Goal: Task Accomplishment & Management: Use online tool/utility

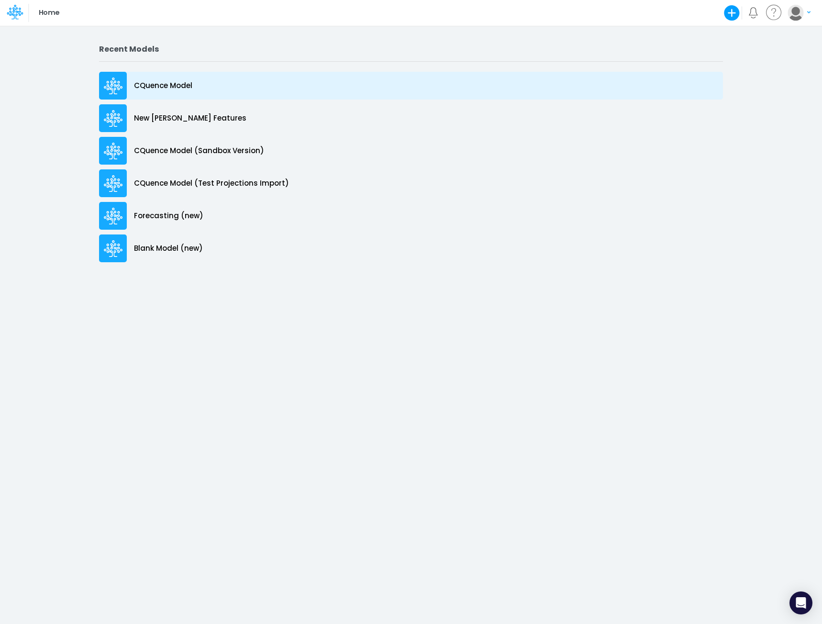
click at [171, 87] on p "CQuence Model" at bounding box center [163, 85] width 58 height 11
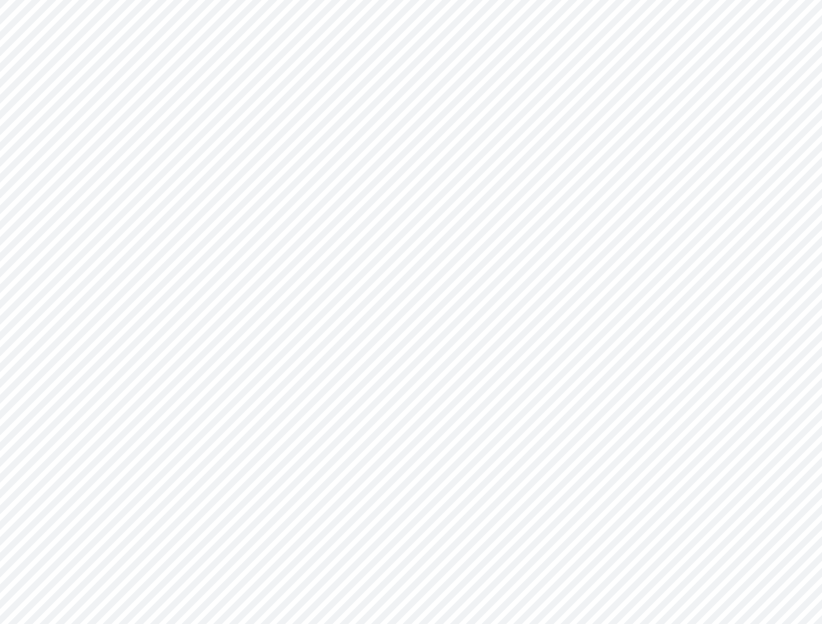
type input "Consolidated All by Month"
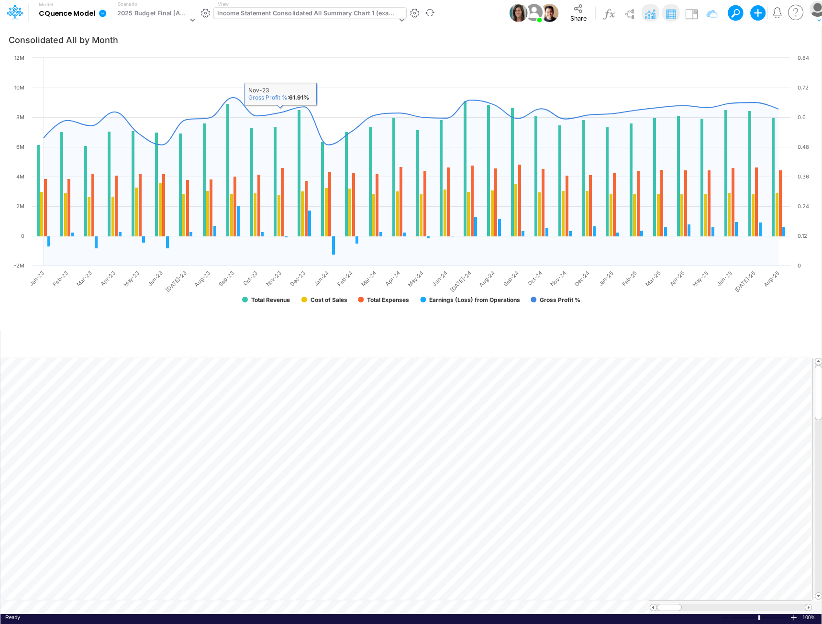
click at [291, 18] on div "Income Statement Consolidated All Summary Chart 1 (example)" at bounding box center [306, 14] width 179 height 11
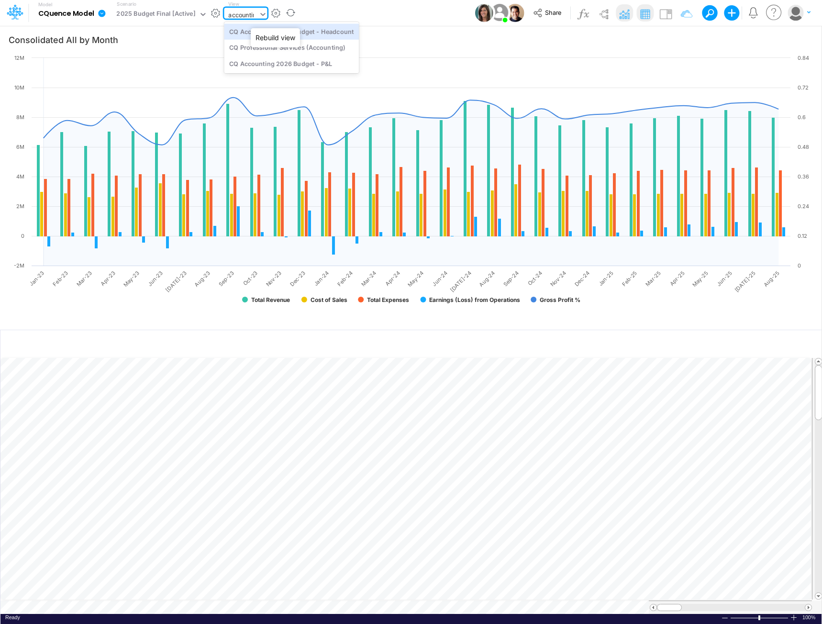
type input "accounting"
click at [266, 66] on div "CQ Accounting 2026 Budget - P&L" at bounding box center [291, 64] width 135 height 16
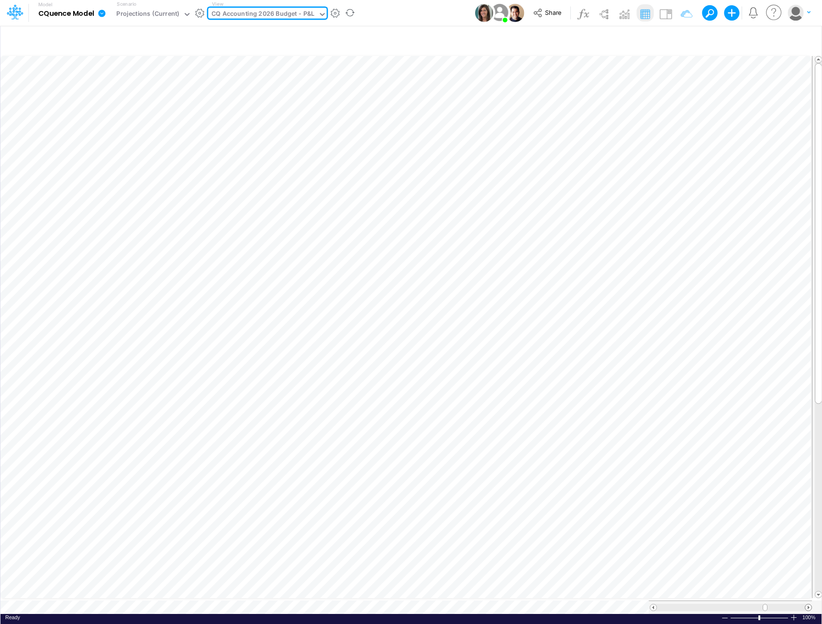
click at [807, 604] on span at bounding box center [808, 607] width 6 height 6
click at [807, 601] on div at bounding box center [730, 607] width 163 height 13
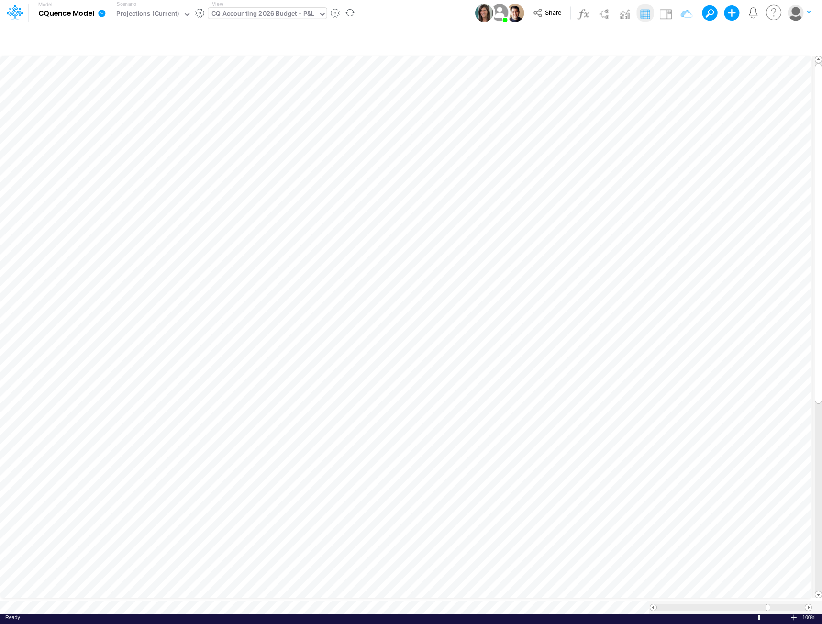
click at [807, 601] on div at bounding box center [730, 607] width 163 height 13
click at [156, 13] on div "Projections (Current)" at bounding box center [147, 14] width 63 height 11
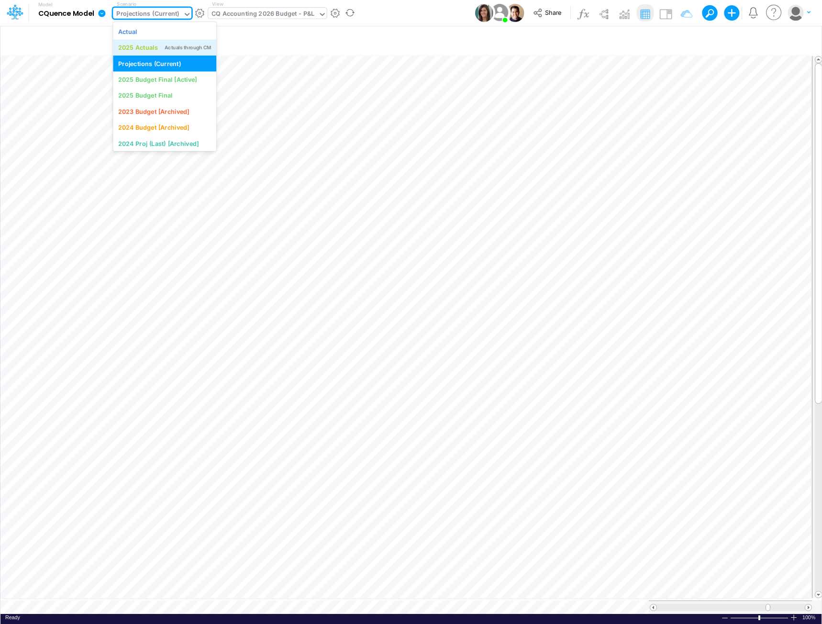
click at [143, 45] on div "2025 Actuals" at bounding box center [138, 47] width 40 height 9
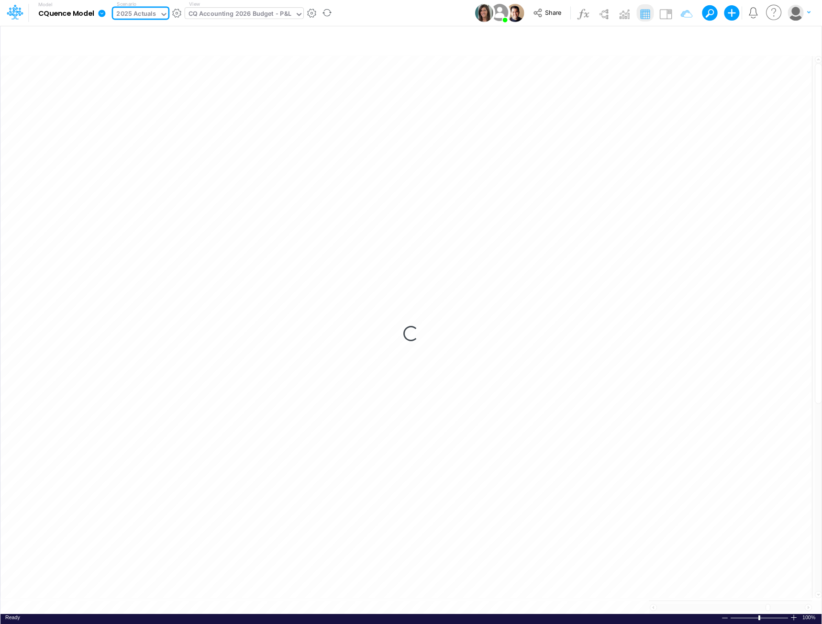
click at [145, 14] on div "2025 Actuals" at bounding box center [136, 14] width 40 height 11
click at [147, 13] on div "2025 Actuals" at bounding box center [136, 14] width 40 height 11
click at [146, 14] on div "2025 Actuals" at bounding box center [136, 14] width 40 height 11
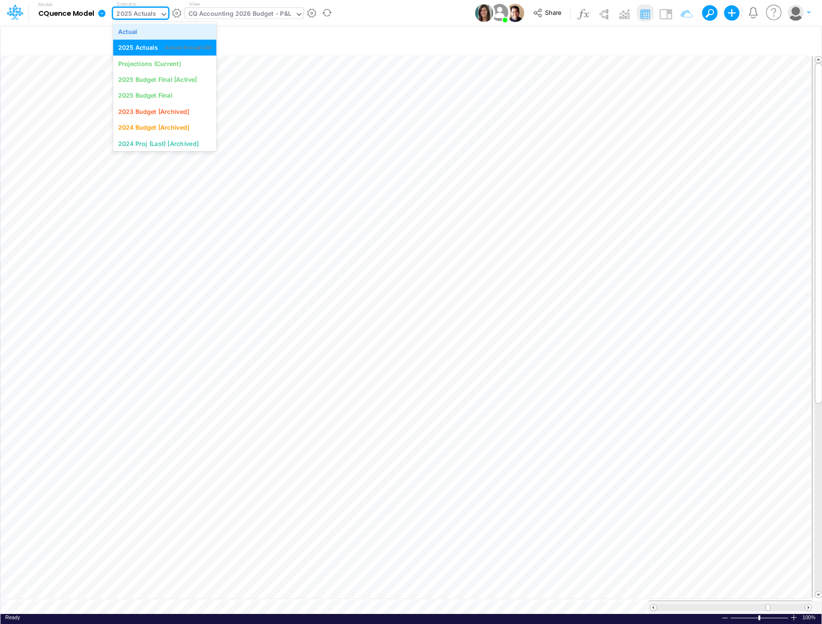
click at [135, 33] on div "Actual" at bounding box center [127, 31] width 19 height 9
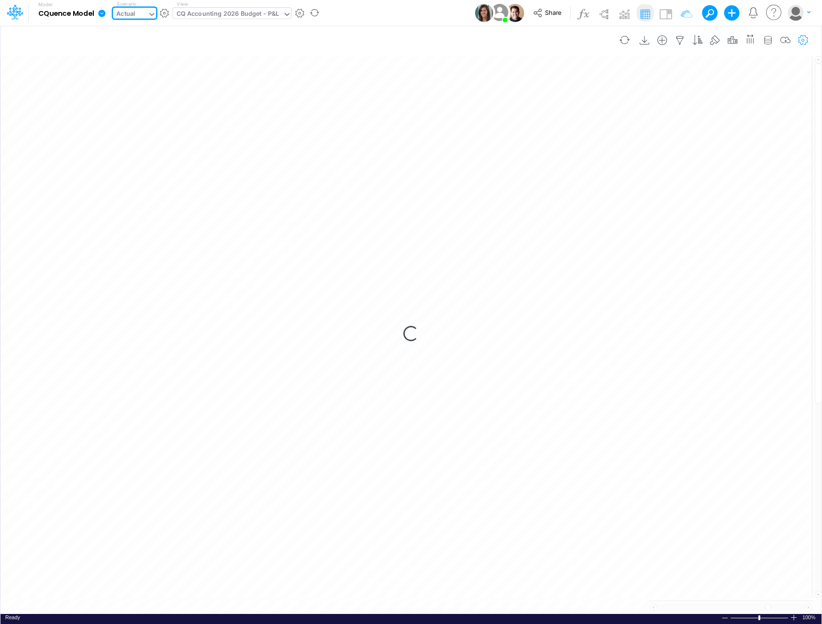
click at [806, 41] on icon "button" at bounding box center [803, 40] width 14 height 10
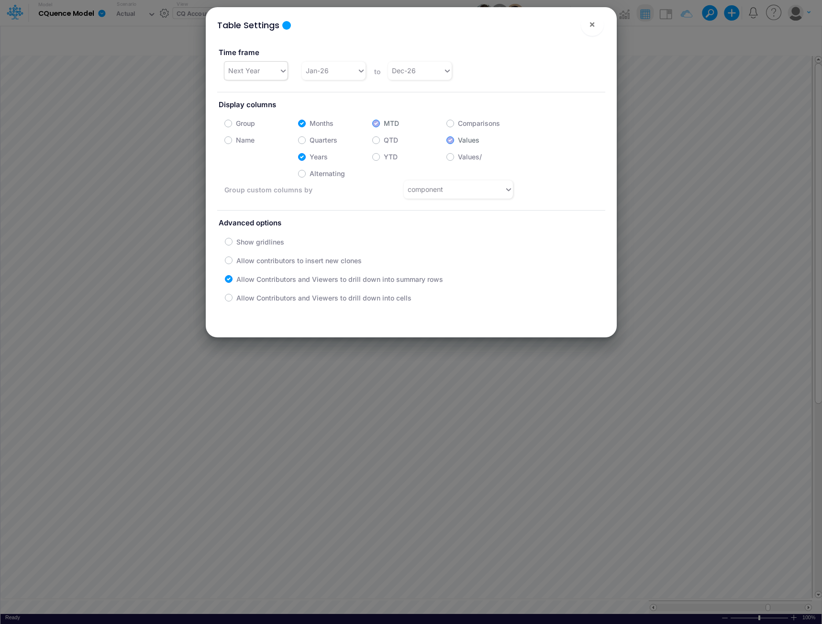
click at [265, 70] on div "Next Year" at bounding box center [251, 71] width 55 height 16
click at [251, 201] on div "Current Year" at bounding box center [255, 195] width 63 height 18
click at [693, 475] on div "Table Settings × Time frame Current Year Jan-25 to Dec-25 Display columns Group…" at bounding box center [411, 312] width 822 height 624
click at [594, 24] on span "×" at bounding box center [592, 23] width 6 height 11
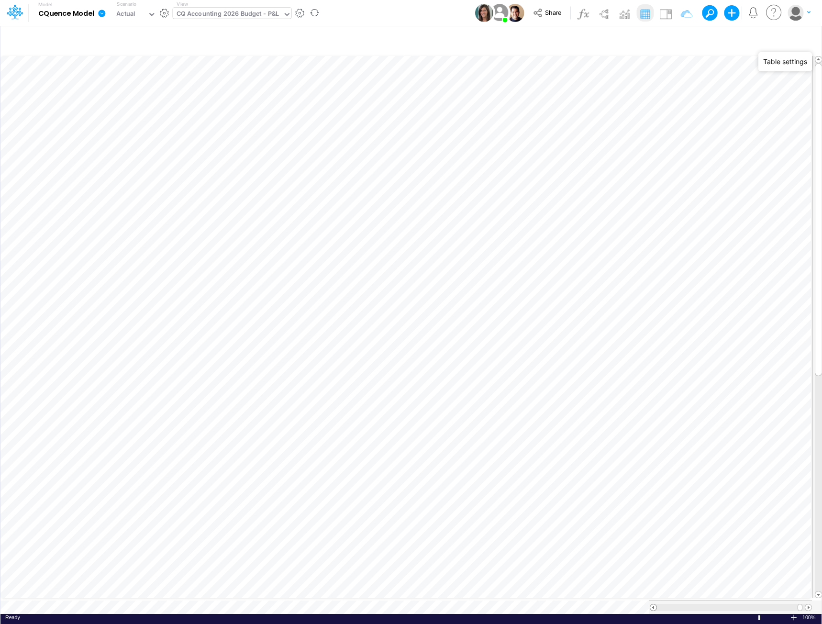
click at [653, 604] on span at bounding box center [653, 607] width 6 height 6
click at [654, 604] on span at bounding box center [653, 607] width 6 height 6
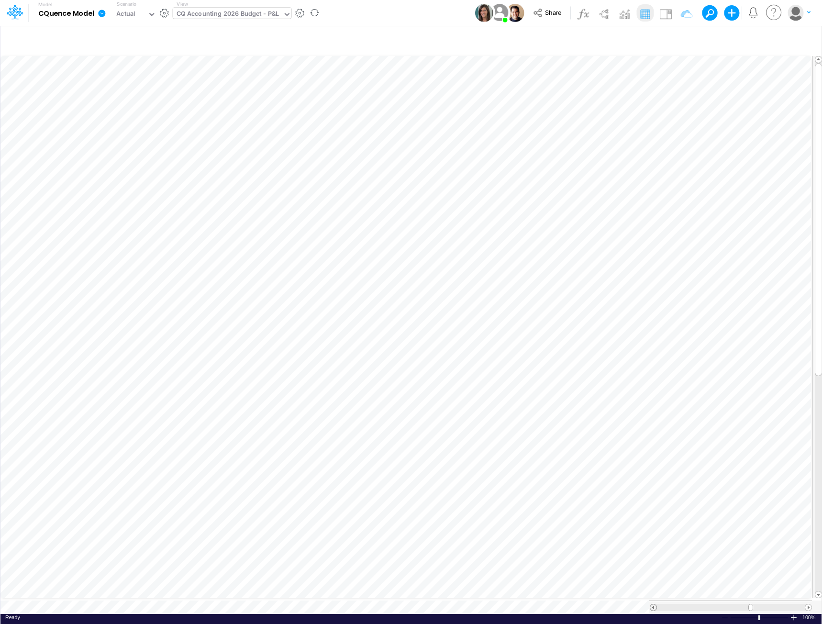
click at [655, 604] on span at bounding box center [653, 607] width 6 height 6
click at [807, 604] on span at bounding box center [808, 607] width 6 height 6
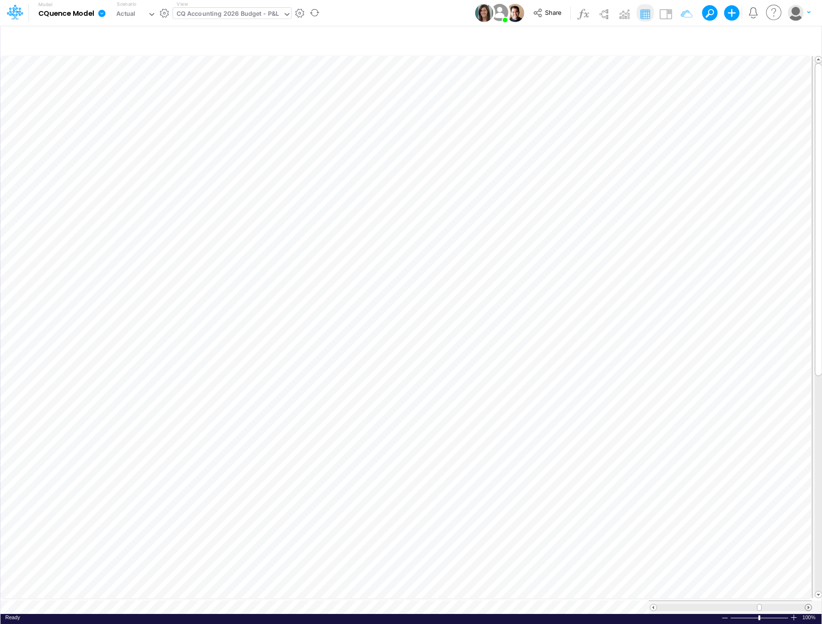
click at [807, 604] on span at bounding box center [808, 607] width 6 height 6
click at [803, 40] on icon "button" at bounding box center [803, 40] width 14 height 10
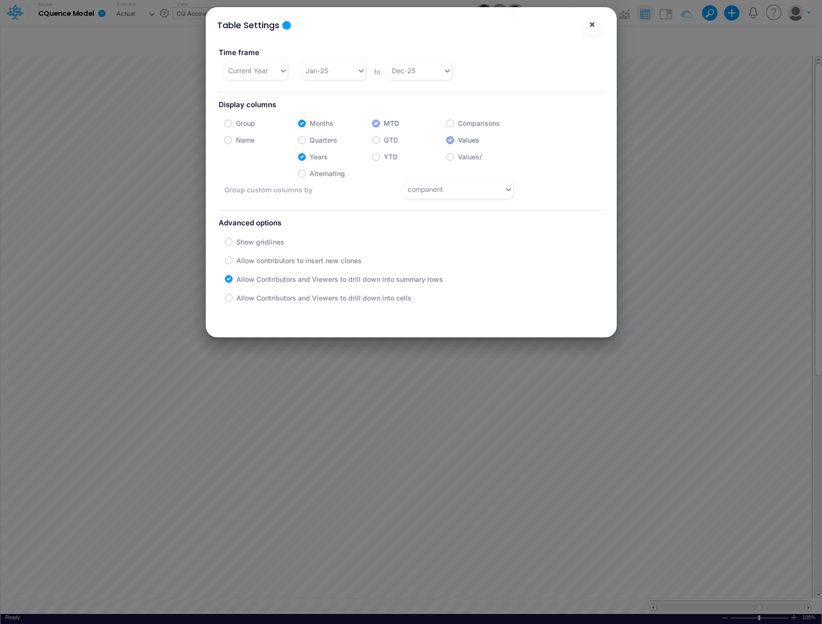
click at [599, 27] on button "×" at bounding box center [592, 24] width 23 height 23
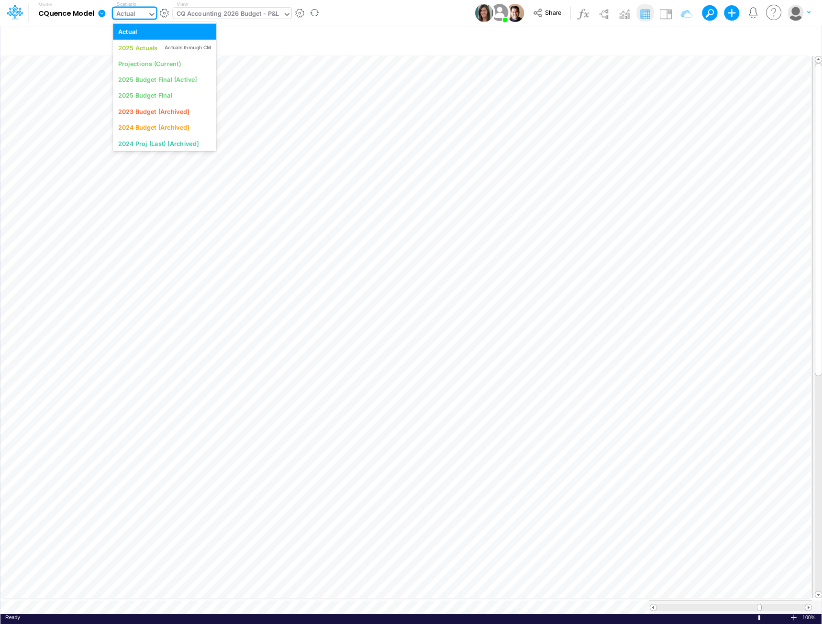
click at [146, 12] on div "Actual" at bounding box center [130, 15] width 34 height 14
click at [147, 91] on div "2025 Budget Final" at bounding box center [145, 95] width 54 height 9
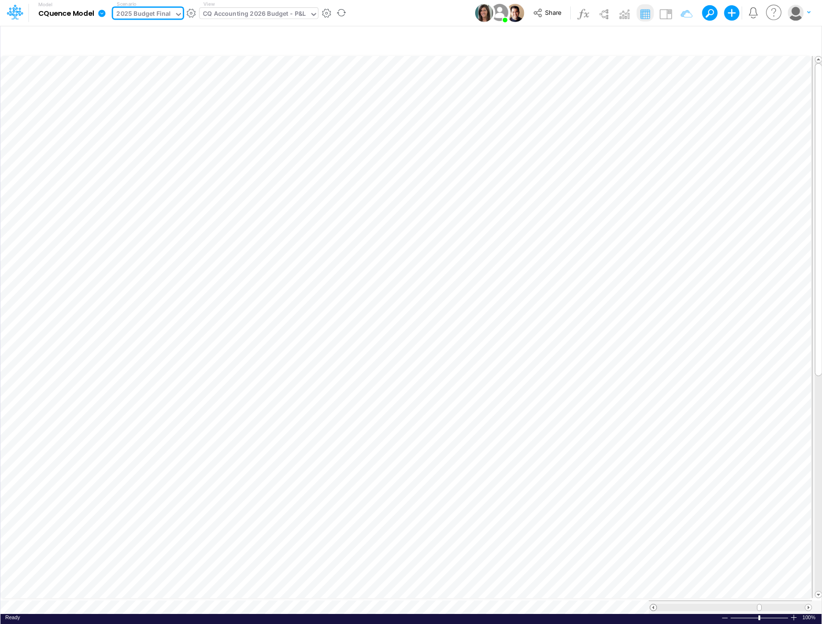
click at [655, 605] on span at bounding box center [653, 607] width 6 height 6
click at [654, 605] on span at bounding box center [653, 607] width 6 height 6
click at [653, 604] on span at bounding box center [653, 607] width 6 height 6
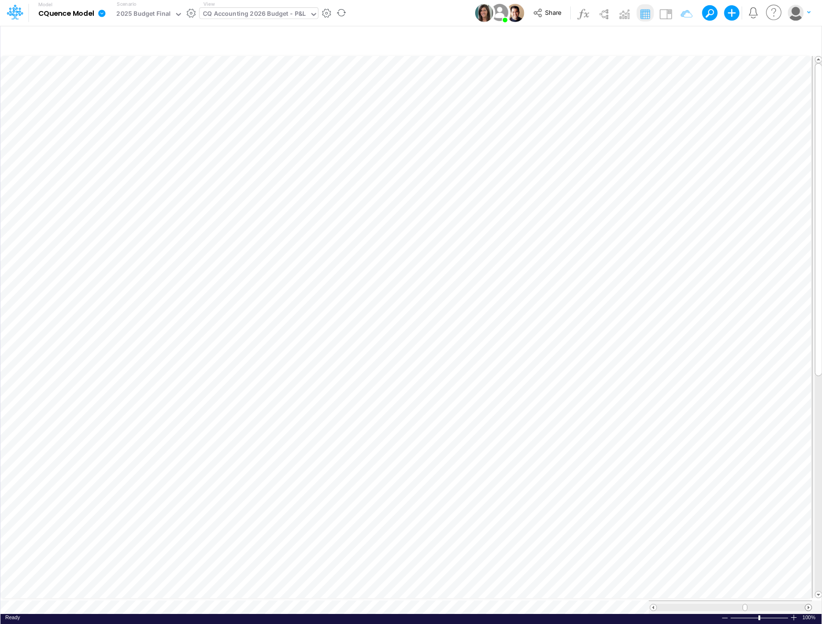
click at [807, 604] on span at bounding box center [808, 607] width 6 height 6
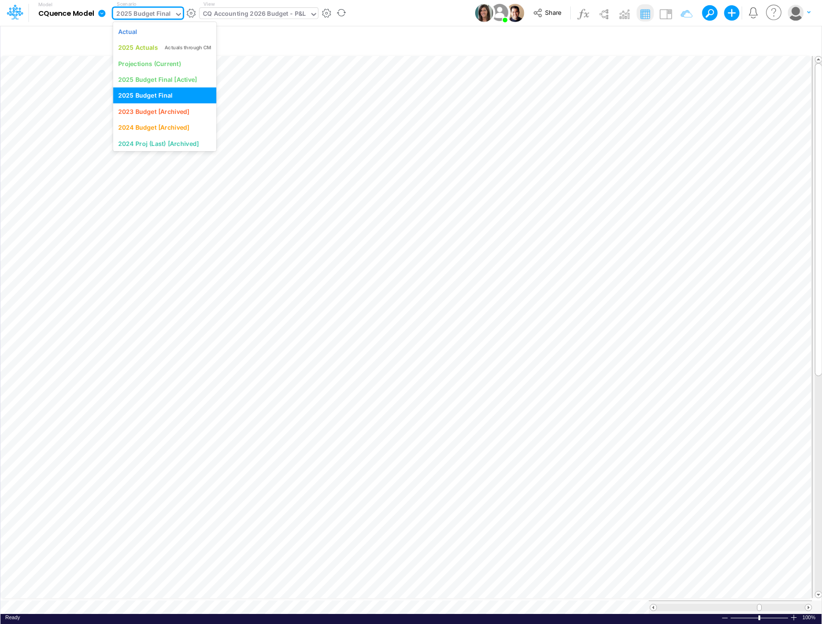
click at [158, 16] on div "2025 Budget Final" at bounding box center [143, 14] width 54 height 11
click at [149, 32] on div "Actual" at bounding box center [164, 31] width 93 height 9
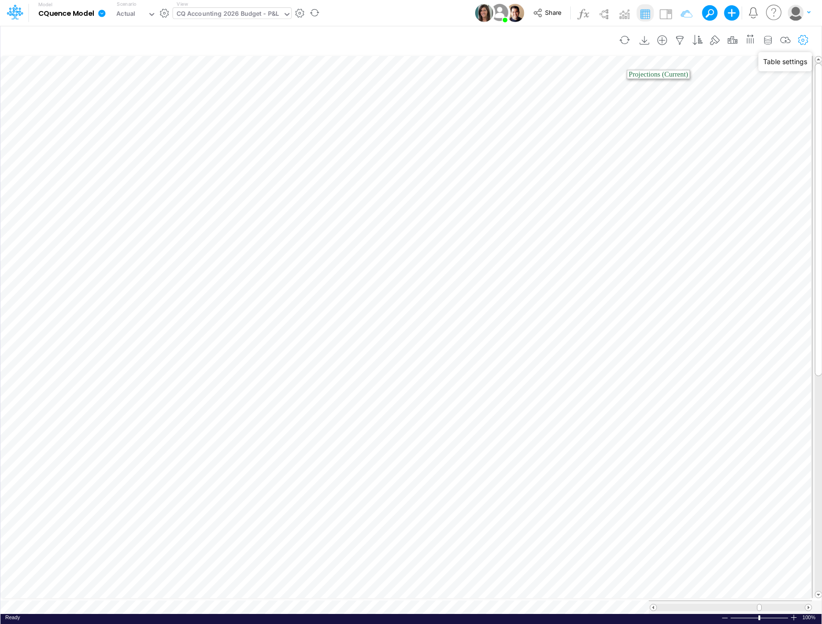
click at [803, 41] on icon "button" at bounding box center [803, 40] width 14 height 10
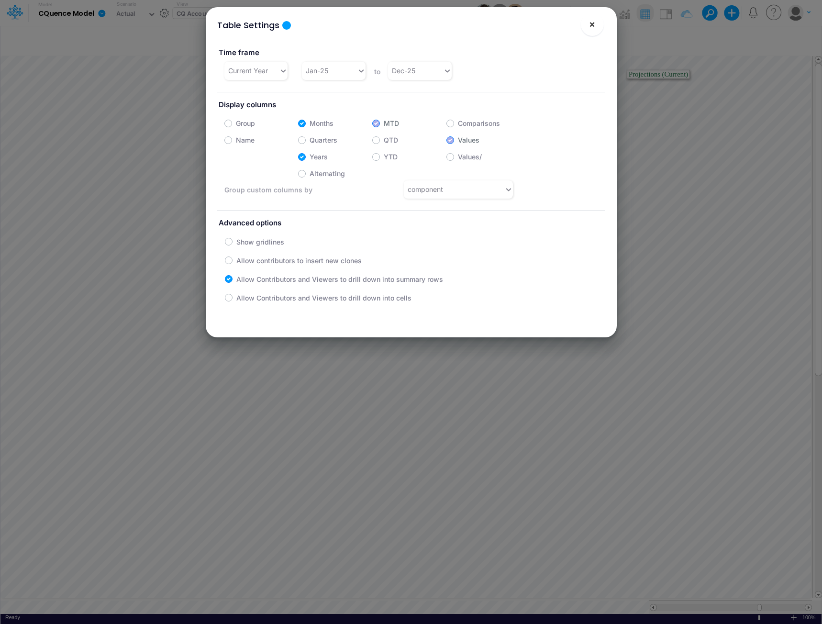
click at [595, 26] on span "×" at bounding box center [592, 23] width 6 height 11
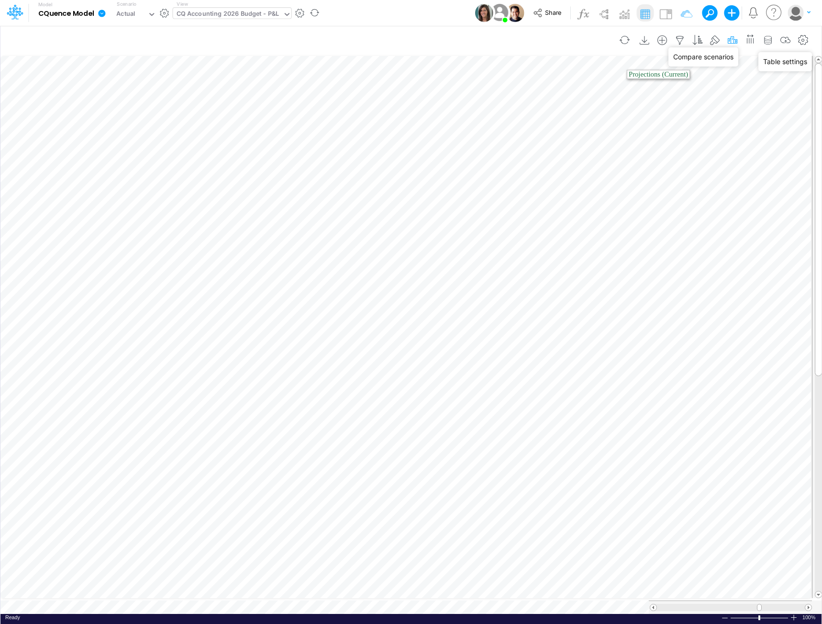
click at [730, 41] on icon "button" at bounding box center [732, 40] width 14 height 10
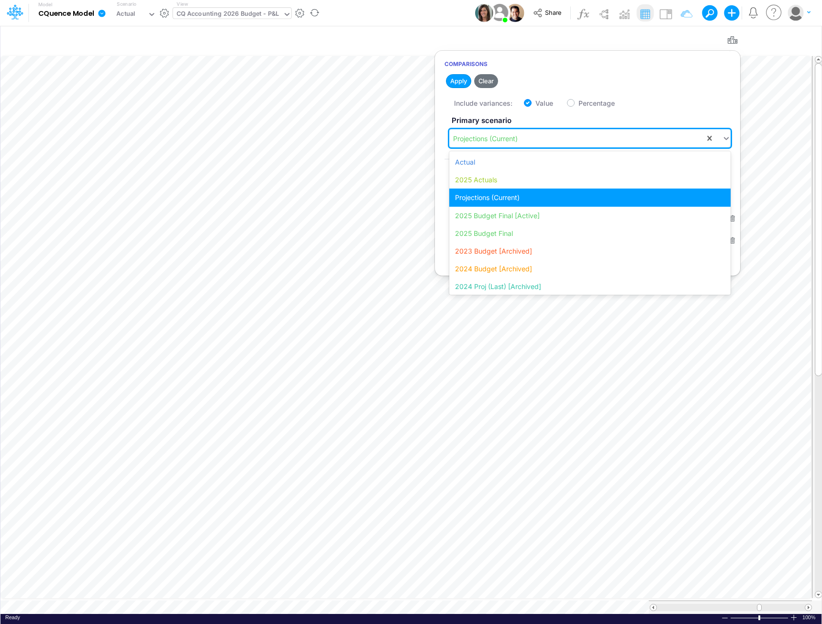
click at [613, 136] on div "Projections (Current)" at bounding box center [577, 139] width 256 height 16
click at [584, 232] on div "2025 Budget Final" at bounding box center [589, 233] width 281 height 18
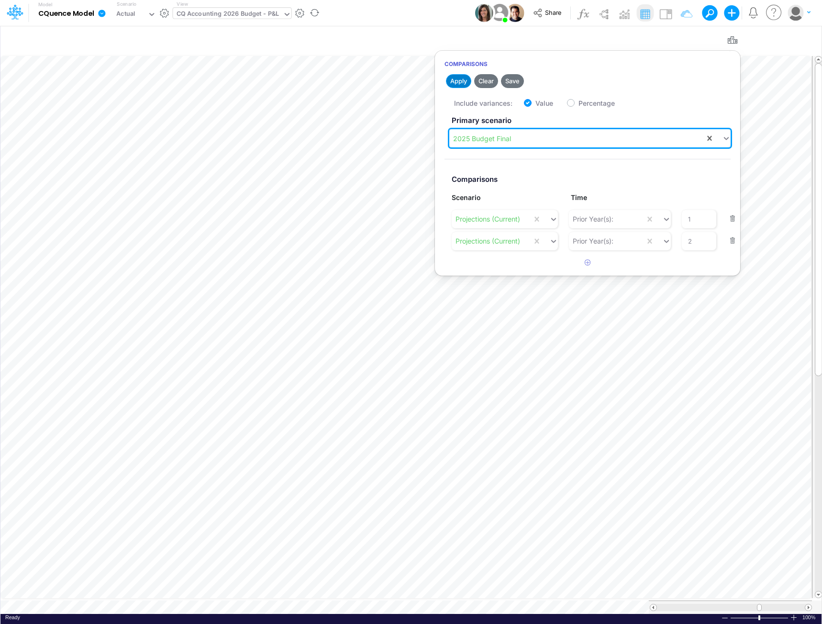
click at [459, 80] on button "Apply" at bounding box center [458, 81] width 25 height 14
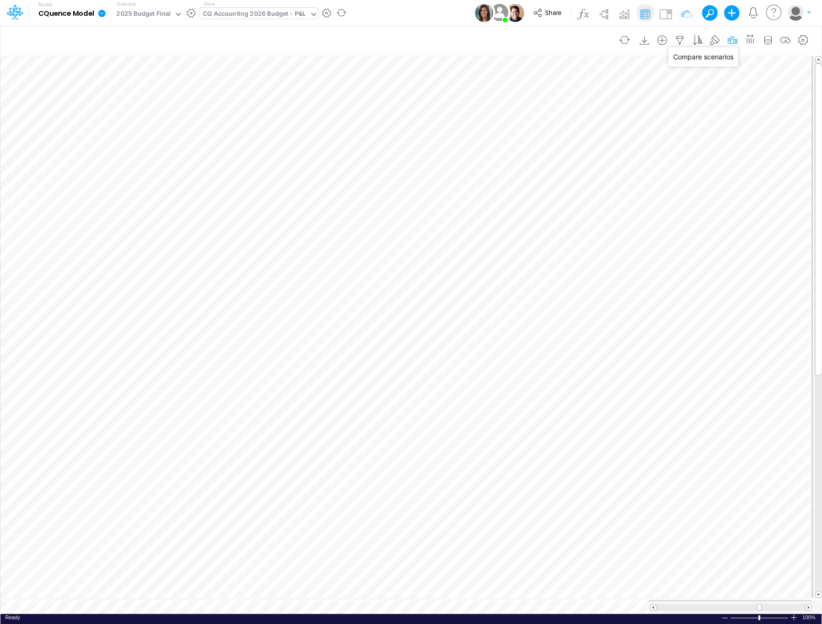
click at [733, 40] on icon "button" at bounding box center [732, 40] width 14 height 10
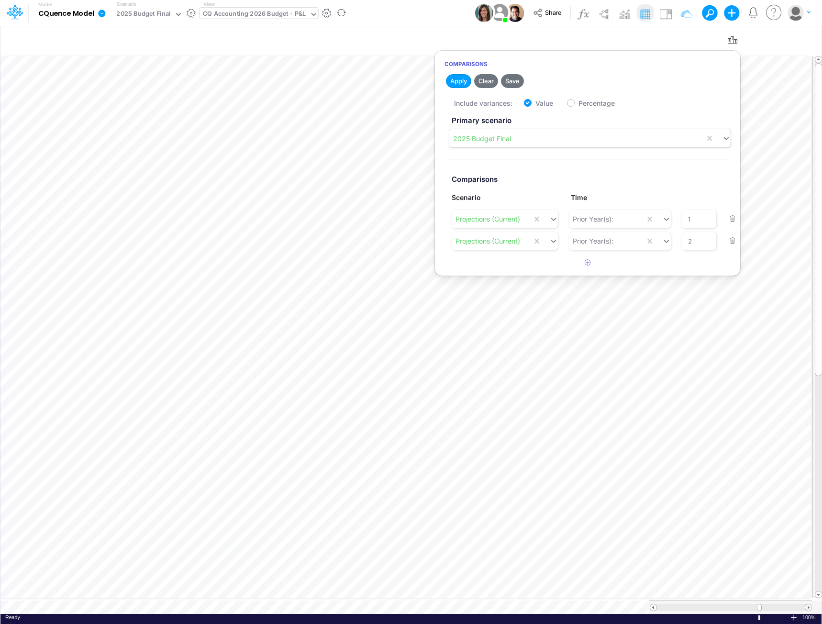
click at [523, 136] on div "2025 Budget Final" at bounding box center [577, 139] width 256 height 16
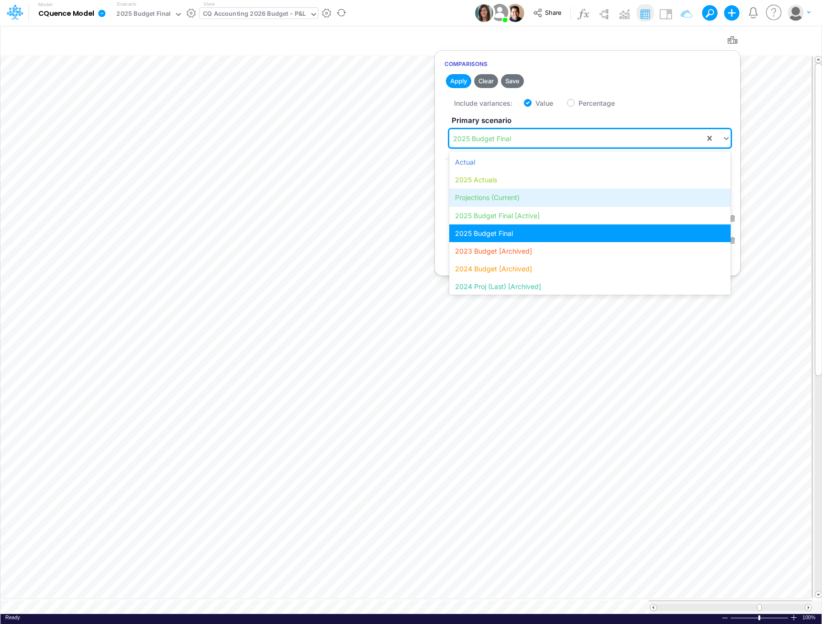
click at [502, 199] on div "Projections (Current)" at bounding box center [589, 198] width 281 height 18
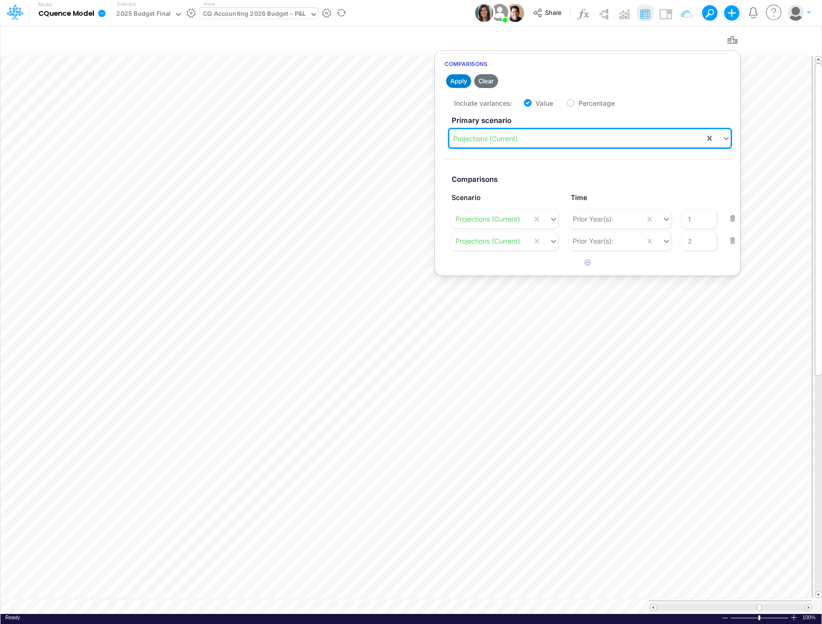
click at [461, 84] on button "Apply" at bounding box center [458, 81] width 25 height 14
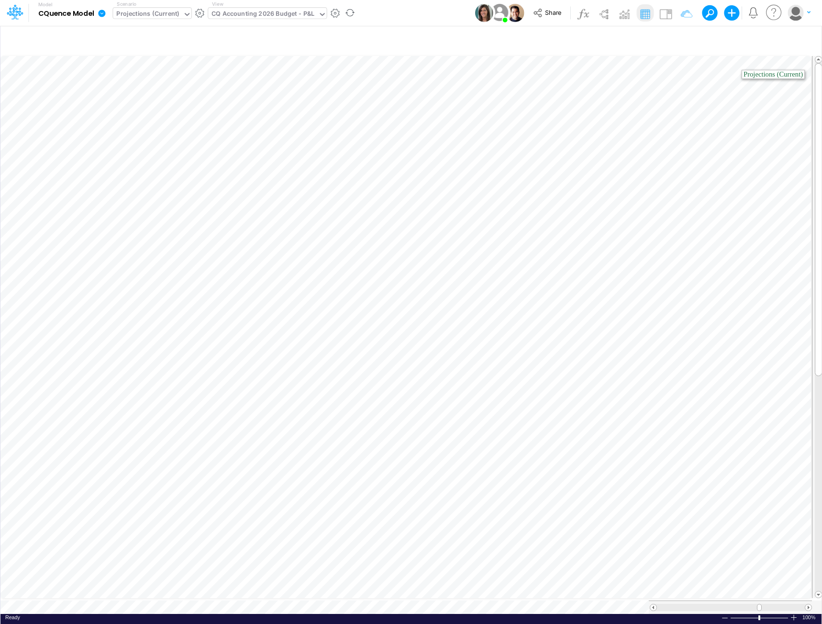
click at [150, 15] on div "Projections (Current)" at bounding box center [147, 14] width 63 height 11
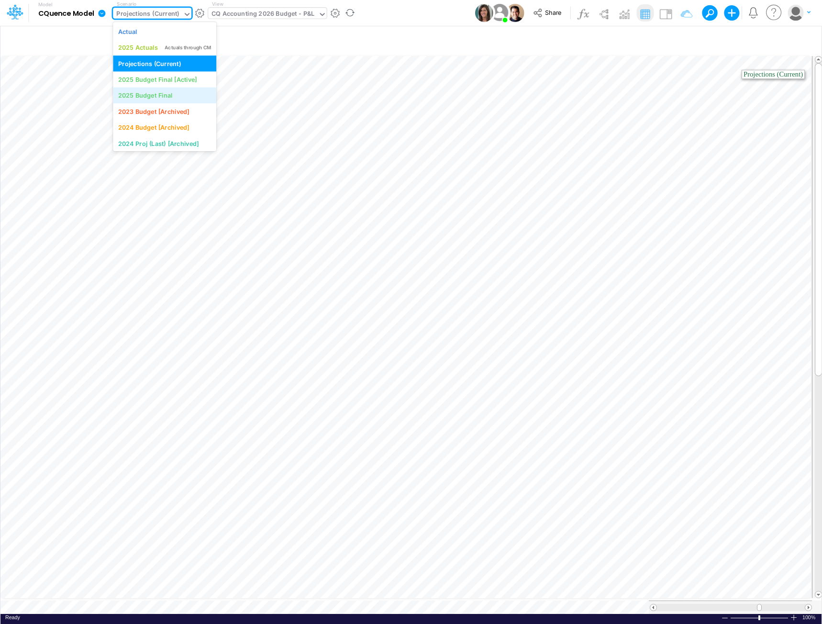
click at [145, 93] on div "2025 Budget Final" at bounding box center [145, 95] width 54 height 9
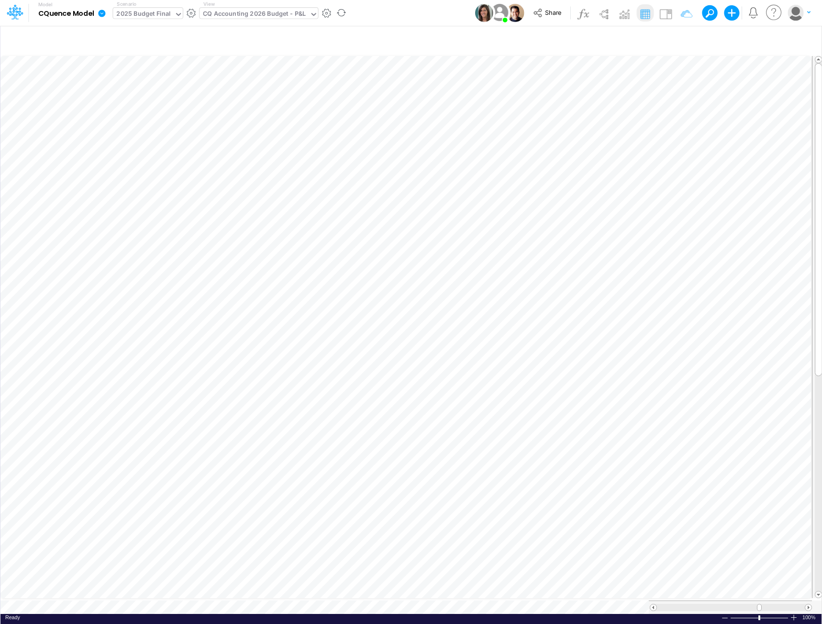
click at [151, 11] on div "2025 Budget Final" at bounding box center [143, 14] width 54 height 11
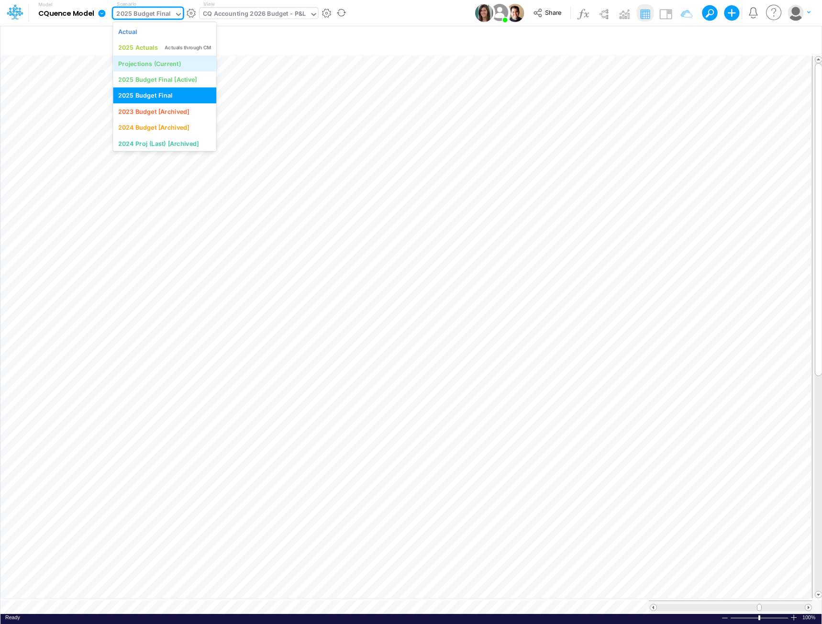
click at [144, 64] on div "Projections (Current)" at bounding box center [149, 63] width 63 height 9
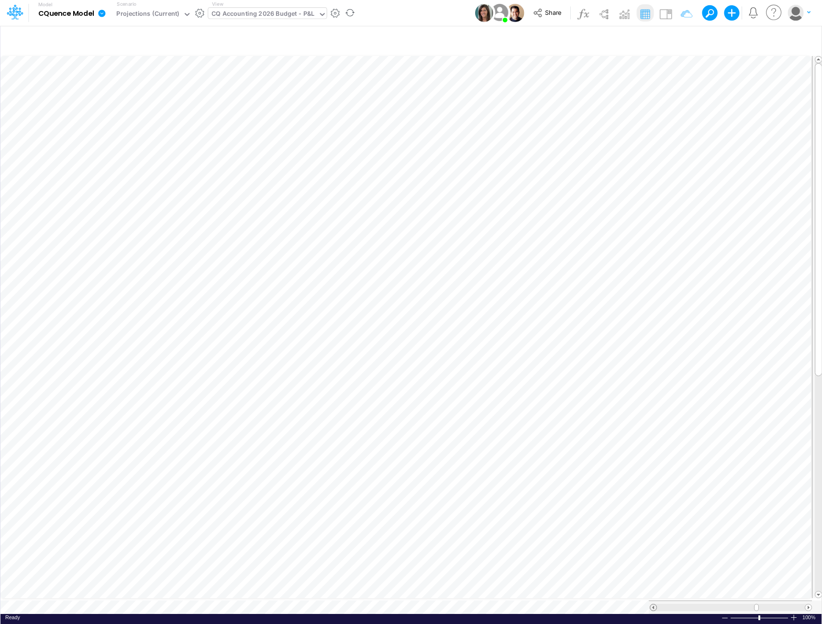
click at [654, 604] on span at bounding box center [653, 607] width 6 height 6
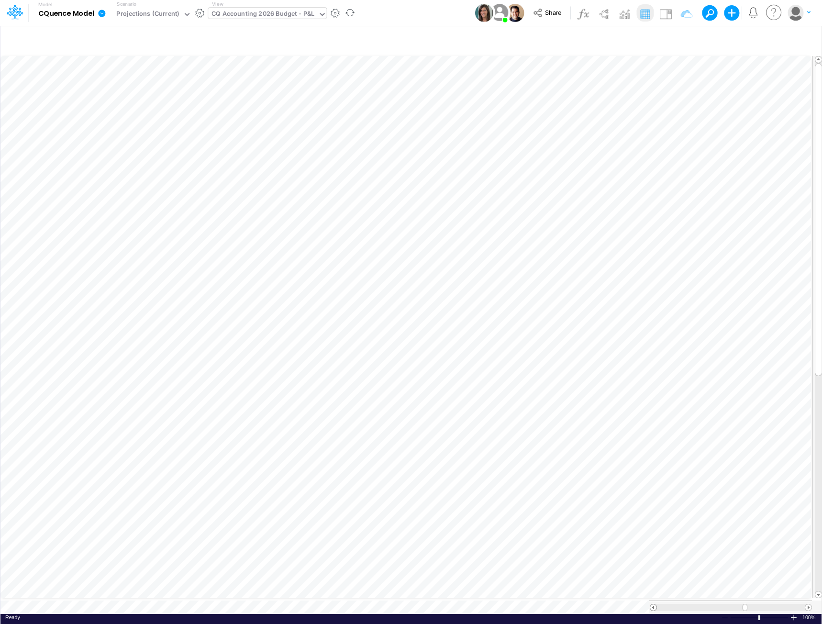
click at [654, 604] on span at bounding box center [653, 607] width 6 height 6
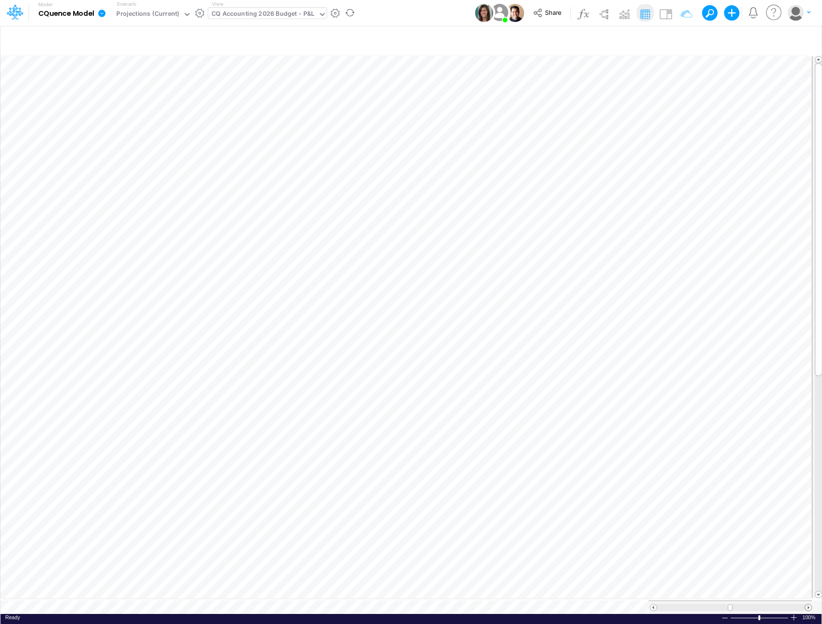
click at [808, 605] on span at bounding box center [808, 607] width 6 height 6
click at [808, 604] on span at bounding box center [808, 607] width 6 height 6
click at [807, 604] on span at bounding box center [808, 607] width 6 height 6
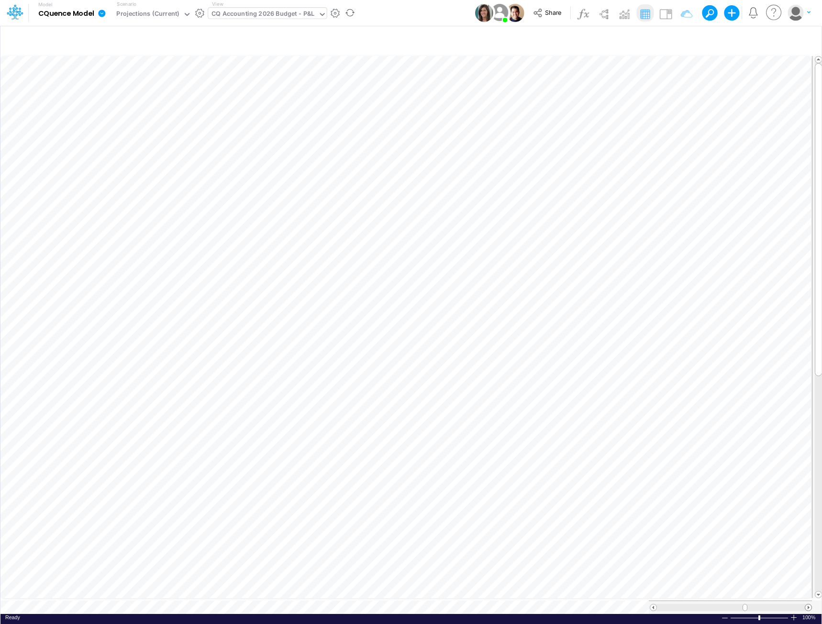
click at [807, 604] on span at bounding box center [808, 607] width 6 height 6
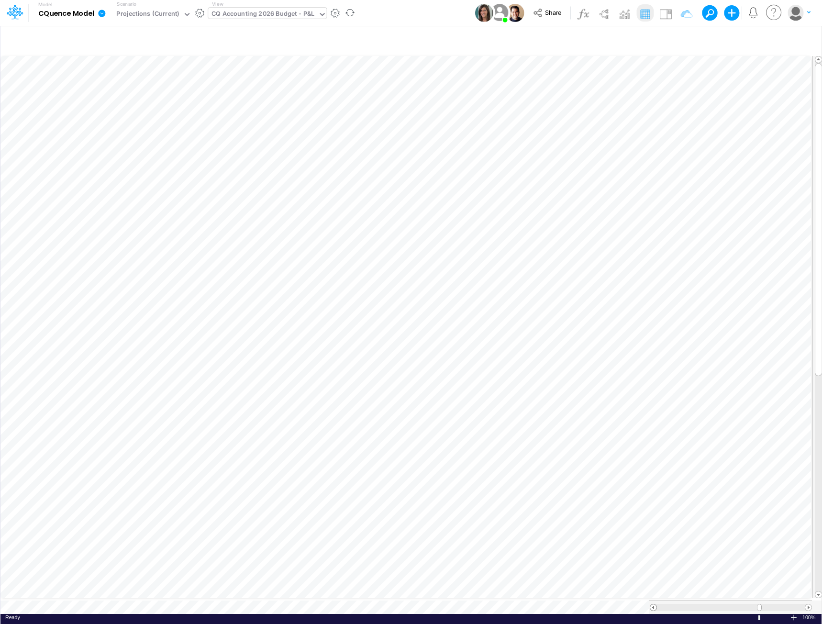
click at [654, 604] on span at bounding box center [653, 607] width 6 height 6
click at [809, 604] on span at bounding box center [808, 607] width 6 height 6
click at [653, 604] on span at bounding box center [653, 607] width 6 height 6
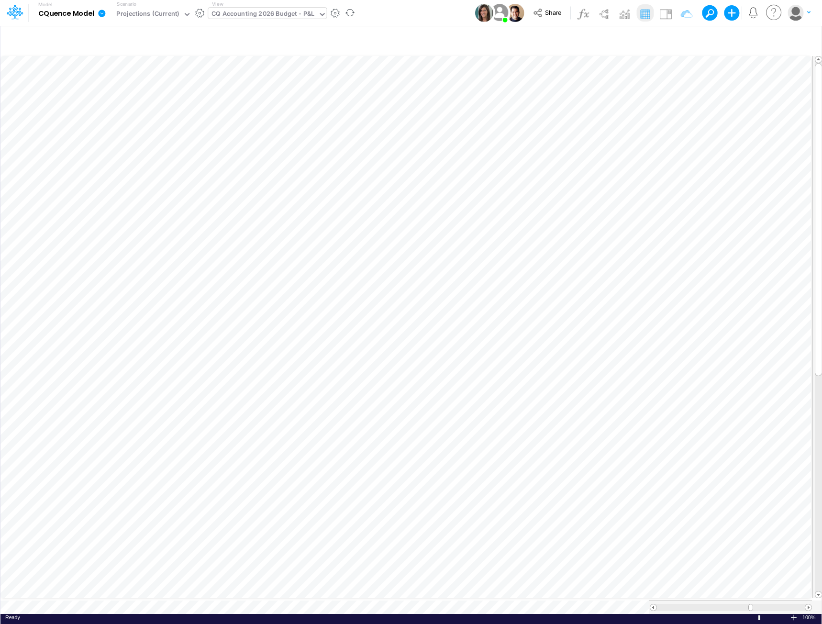
scroll to position [5, 0]
click at [650, 604] on div at bounding box center [653, 607] width 7 height 7
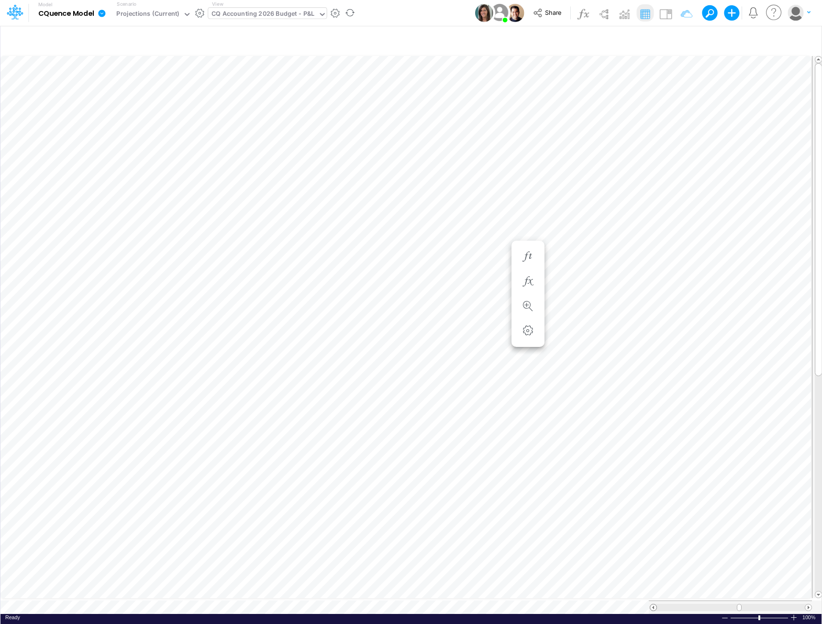
click at [650, 604] on span at bounding box center [653, 607] width 6 height 6
click at [807, 604] on span at bounding box center [808, 607] width 6 height 6
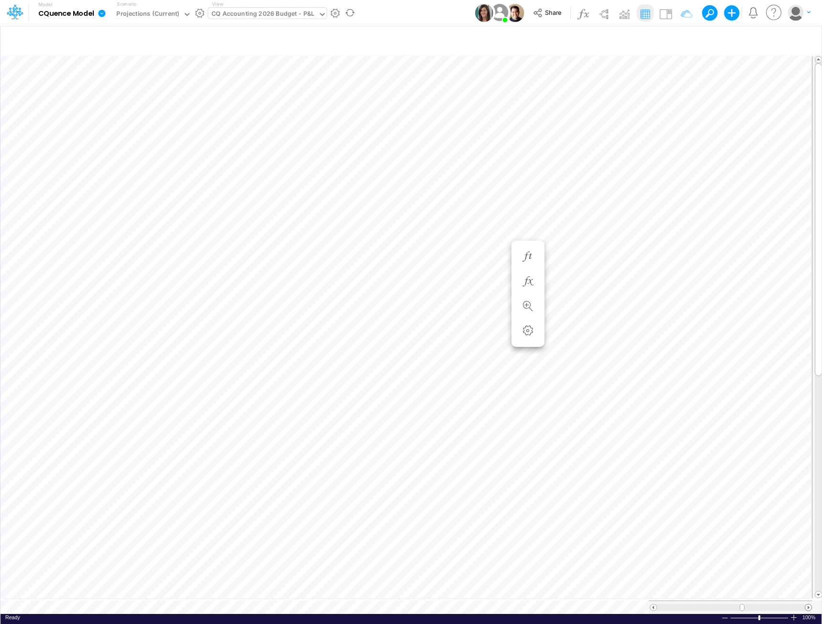
click at [807, 604] on span at bounding box center [808, 607] width 6 height 6
click at [802, 39] on icon "button" at bounding box center [803, 40] width 14 height 10
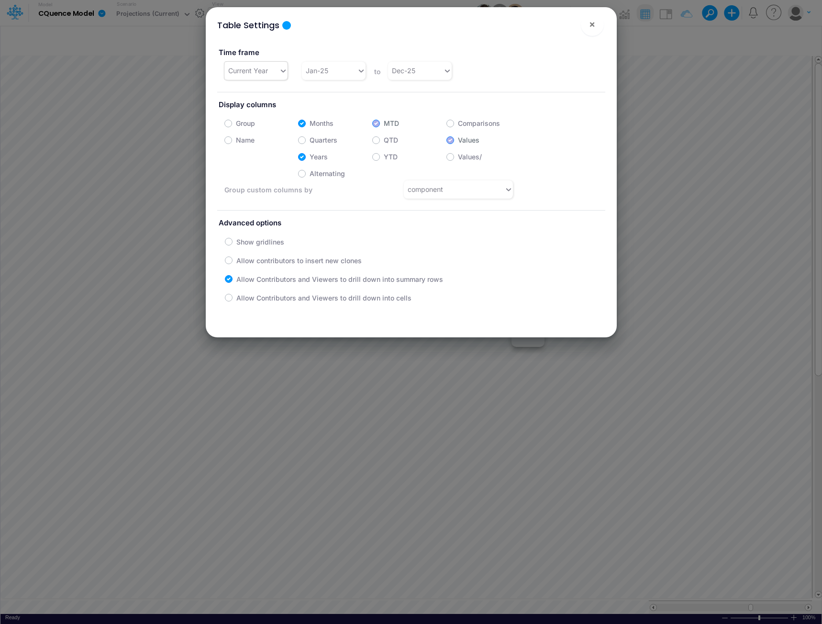
click at [260, 70] on div "Current Year" at bounding box center [248, 71] width 40 height 10
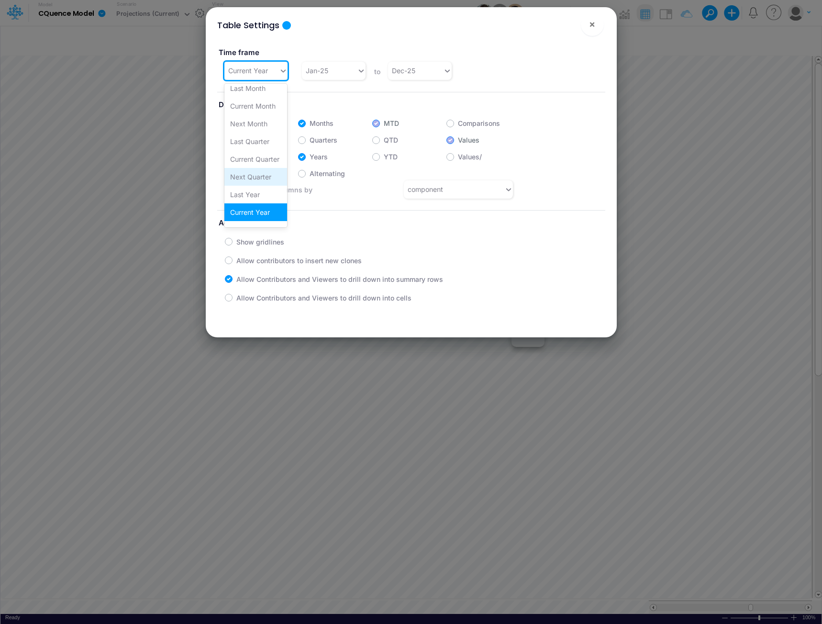
scroll to position [54, 0]
click at [252, 183] on div "Next Year" at bounding box center [255, 182] width 63 height 18
click at [592, 25] on span "×" at bounding box center [592, 23] width 6 height 11
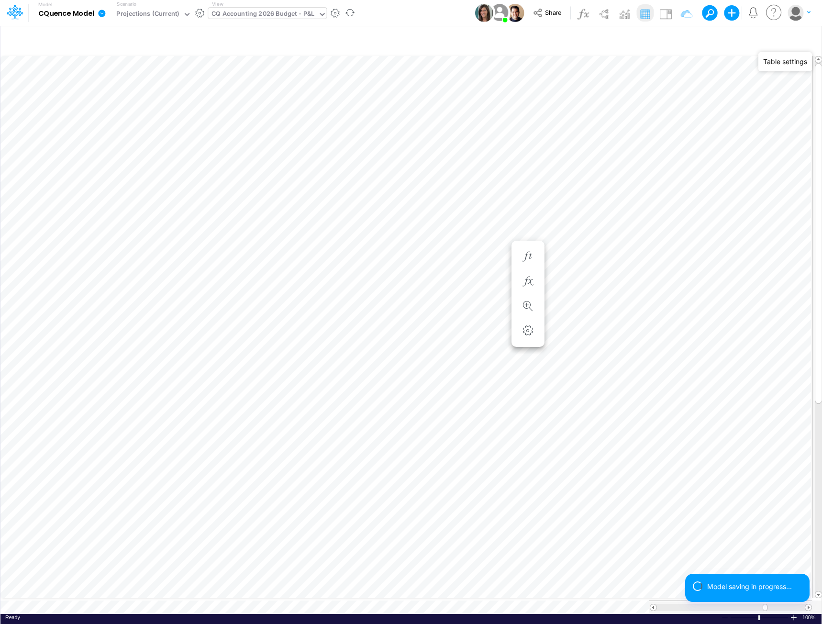
click at [245, 14] on div "CQ Accounting 2026 Budget - P&L" at bounding box center [263, 14] width 103 height 11
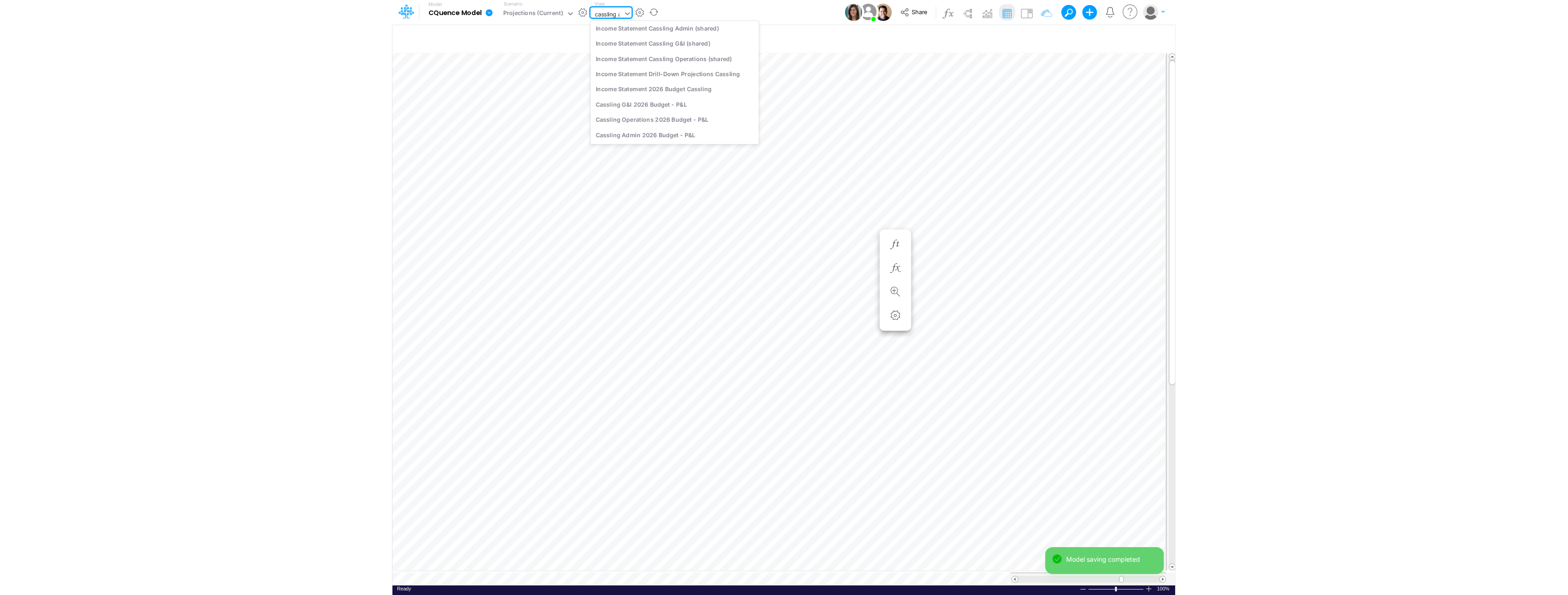
scroll to position [0, 0]
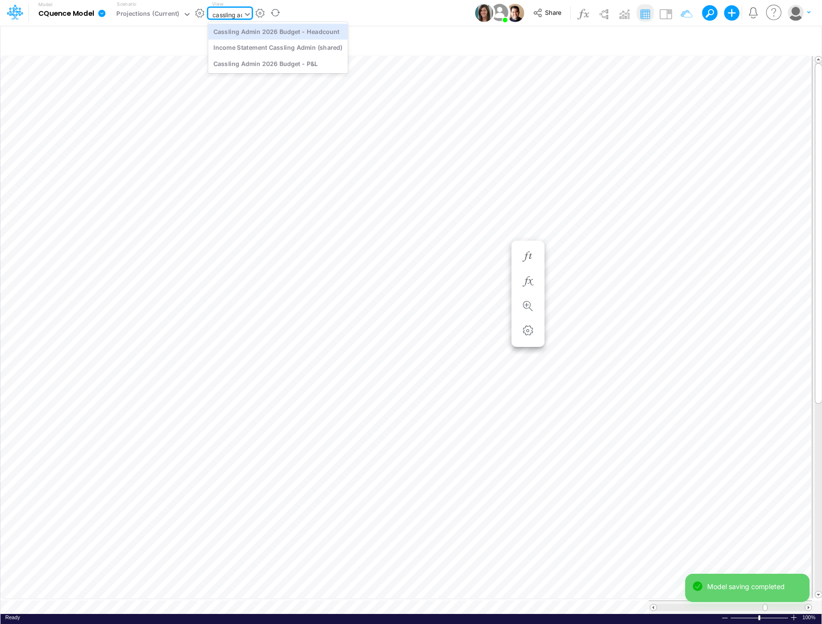
type input "cassling adm"
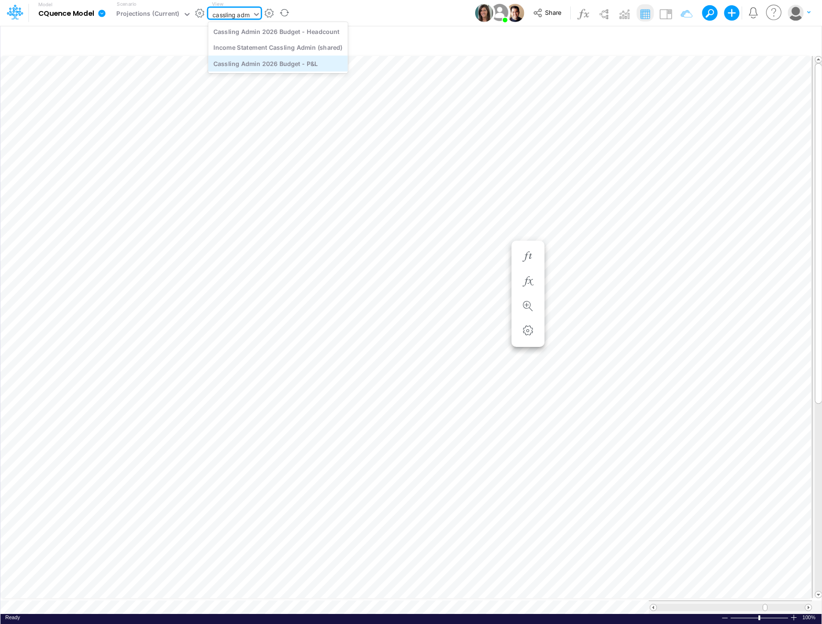
click at [267, 62] on div "Cassling Admin 2026 Budget - P&L" at bounding box center [278, 64] width 140 height 16
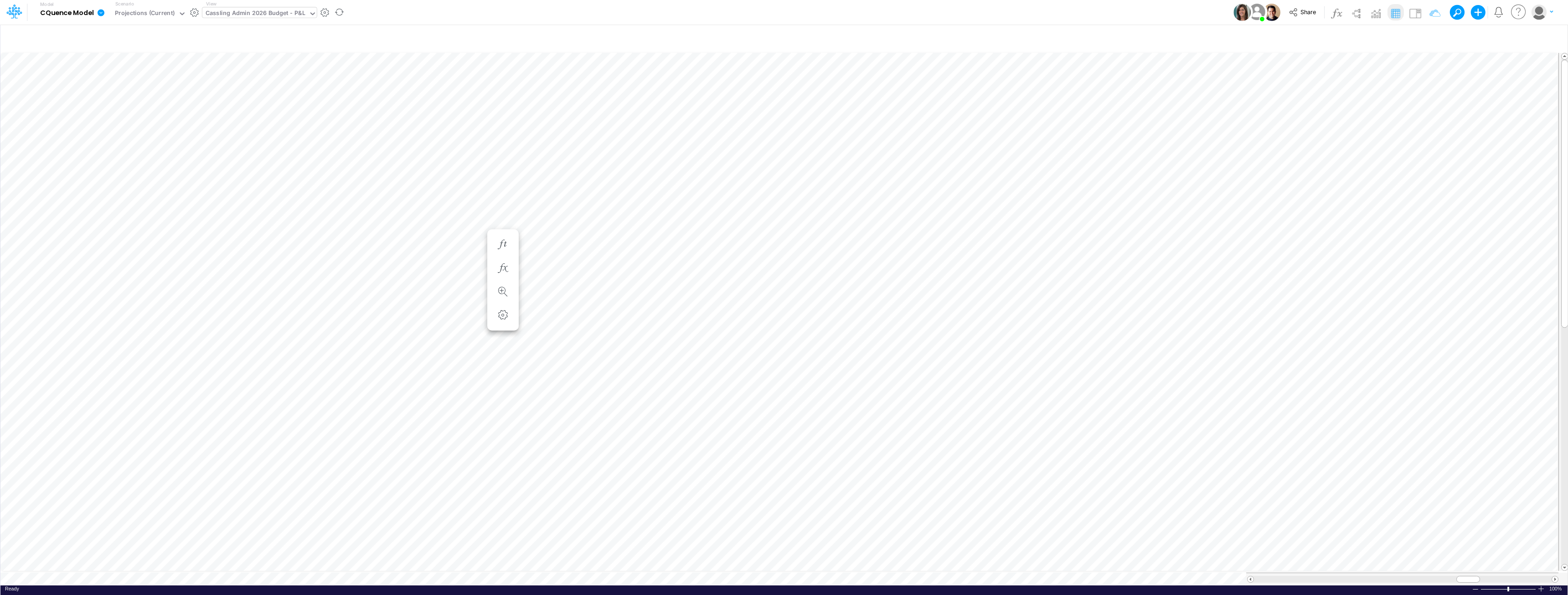
scroll to position [5, 0]
click at [451, 486] on icon "button" at bounding box center [452, 490] width 13 height 10
type input "8333.37"
click at [564, 551] on input "8333.37" at bounding box center [564, 551] width 1 height 8
type input "8"
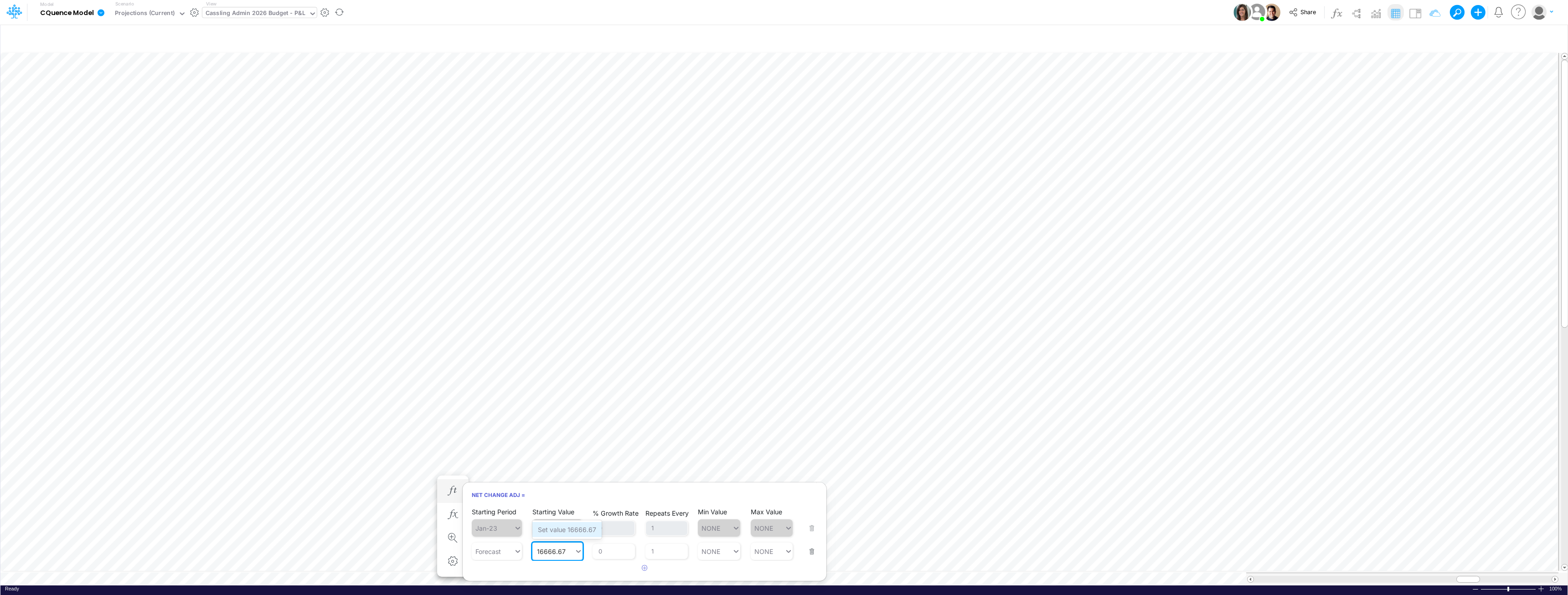
click at [581, 529] on div "Set value 16666.67" at bounding box center [567, 529] width 70 height 15
type input "16666.67"
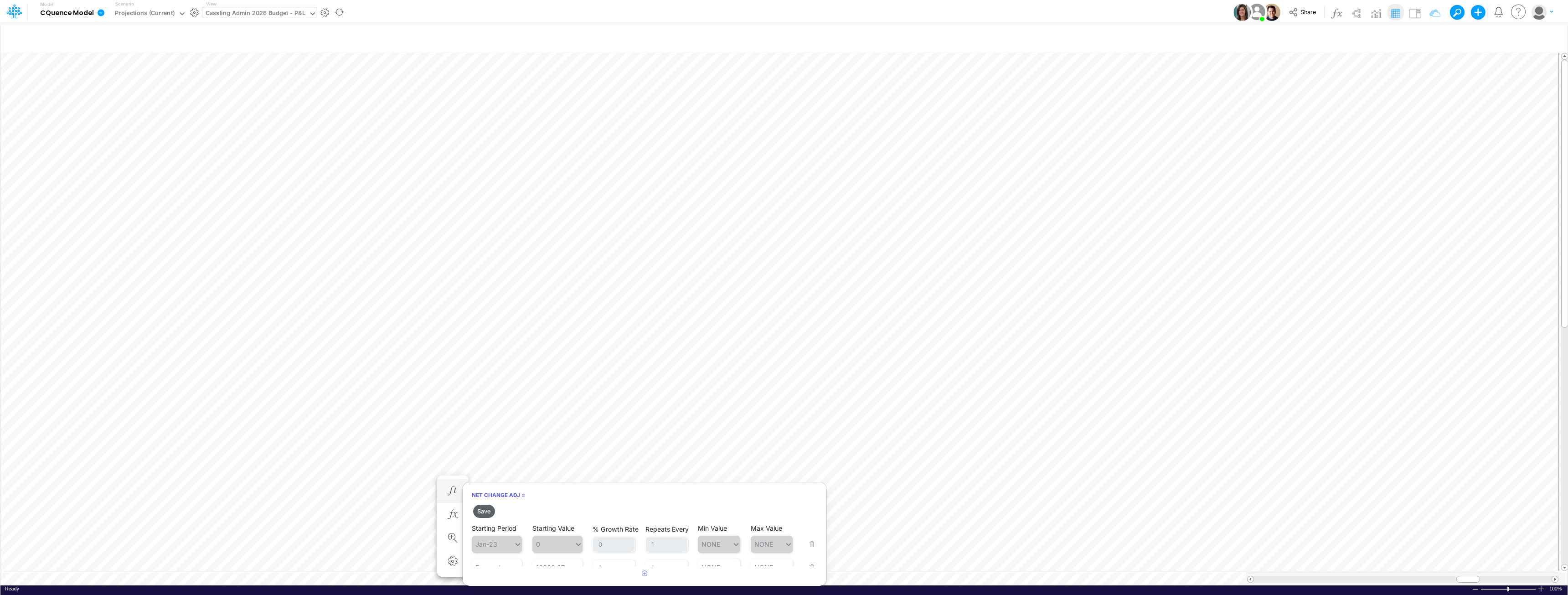
click at [484, 508] on button "Save" at bounding box center [484, 511] width 22 height 13
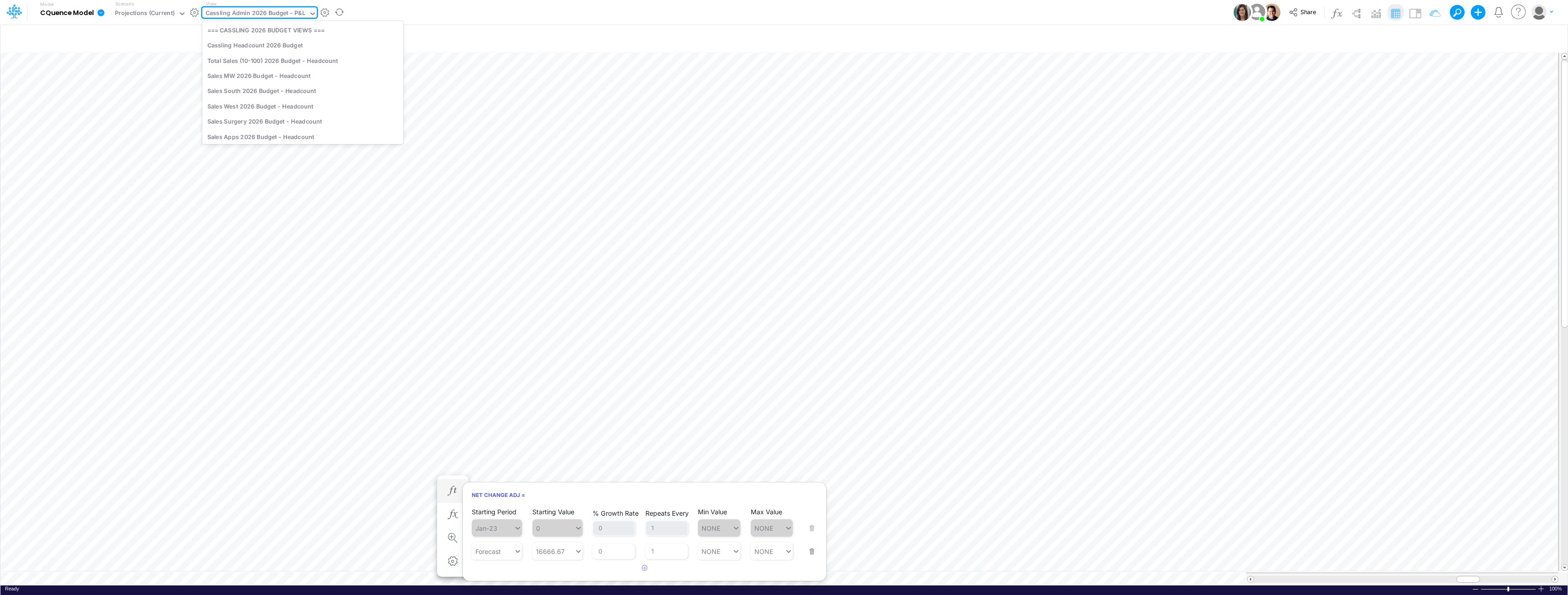
click at [266, 11] on div "Cassling Admin 2026 Budget - P&L" at bounding box center [255, 13] width 100 height 10
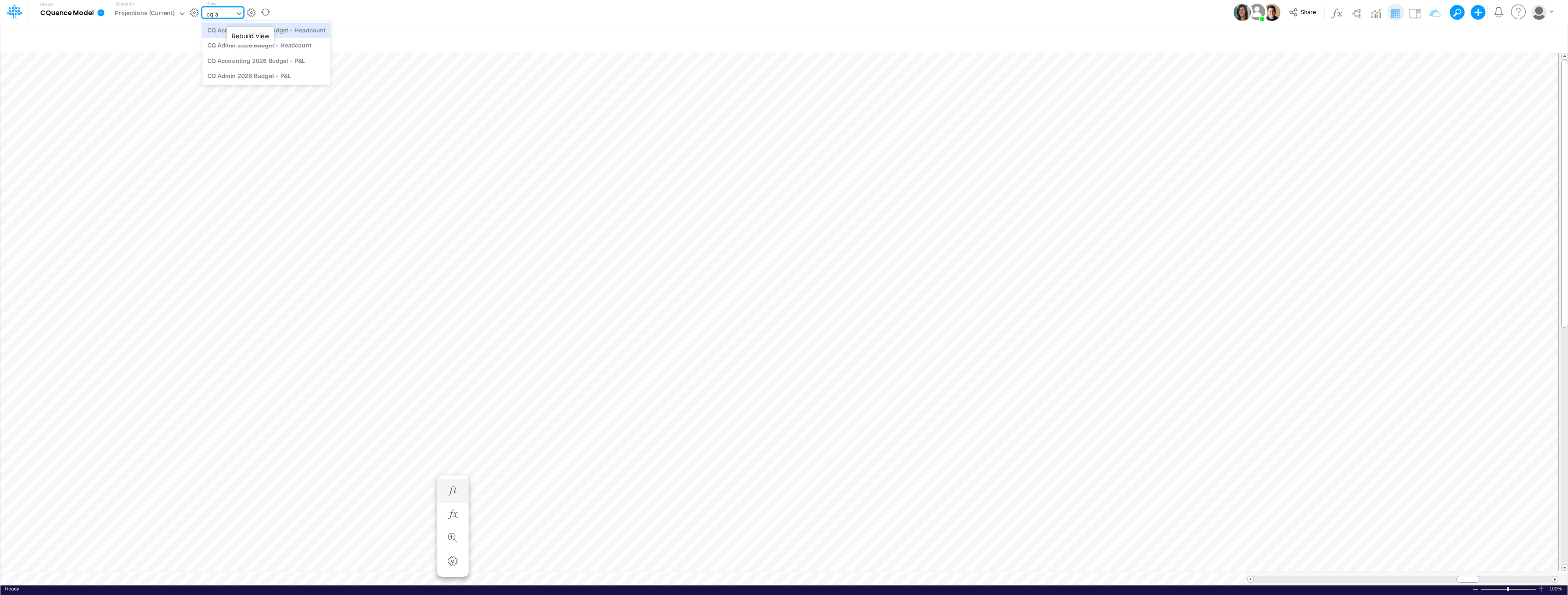
type input "cq ad"
click at [257, 48] on div "CQ Admin 2026 Budget - P&L" at bounding box center [263, 46] width 123 height 15
click at [255, 11] on div "CQ Admin 2026 Budget - P&L" at bounding box center [248, 13] width 84 height 10
type input "n"
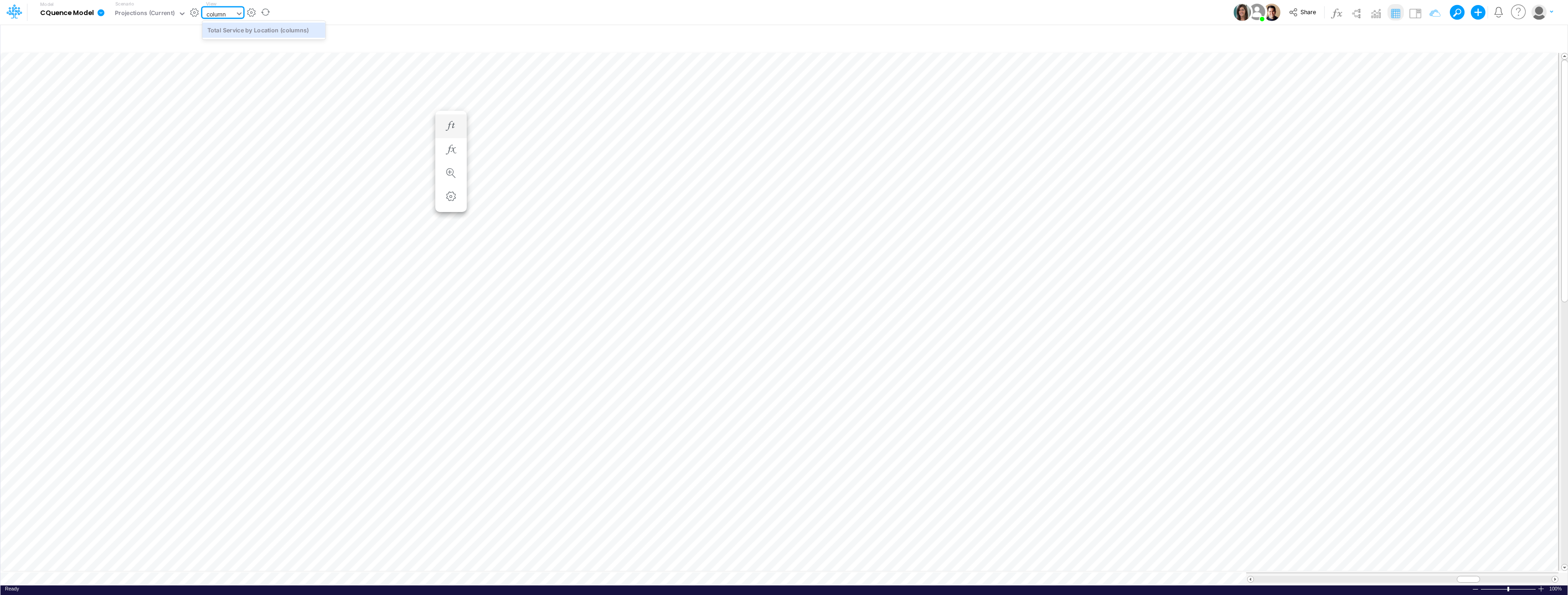
type input "column"
click at [450, 226] on icon "button" at bounding box center [451, 227] width 13 height 10
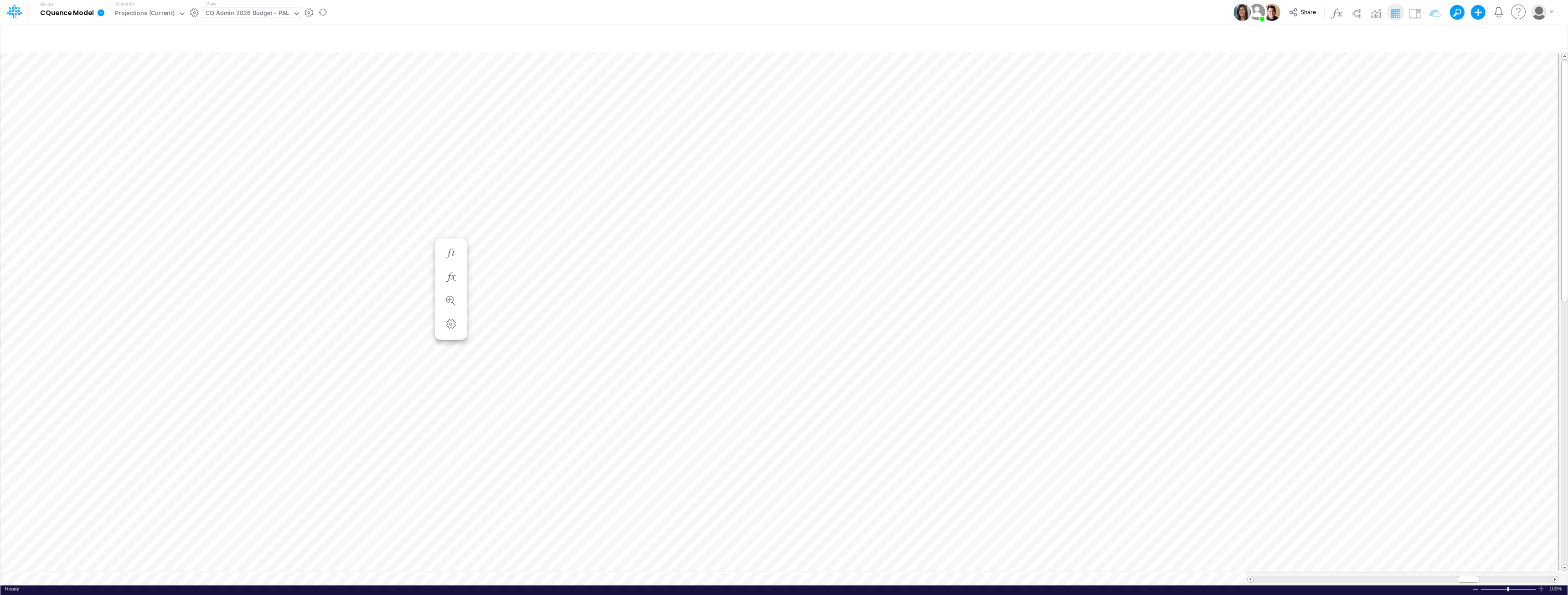
scroll to position [5, 0]
